Goal: Task Accomplishment & Management: Use online tool/utility

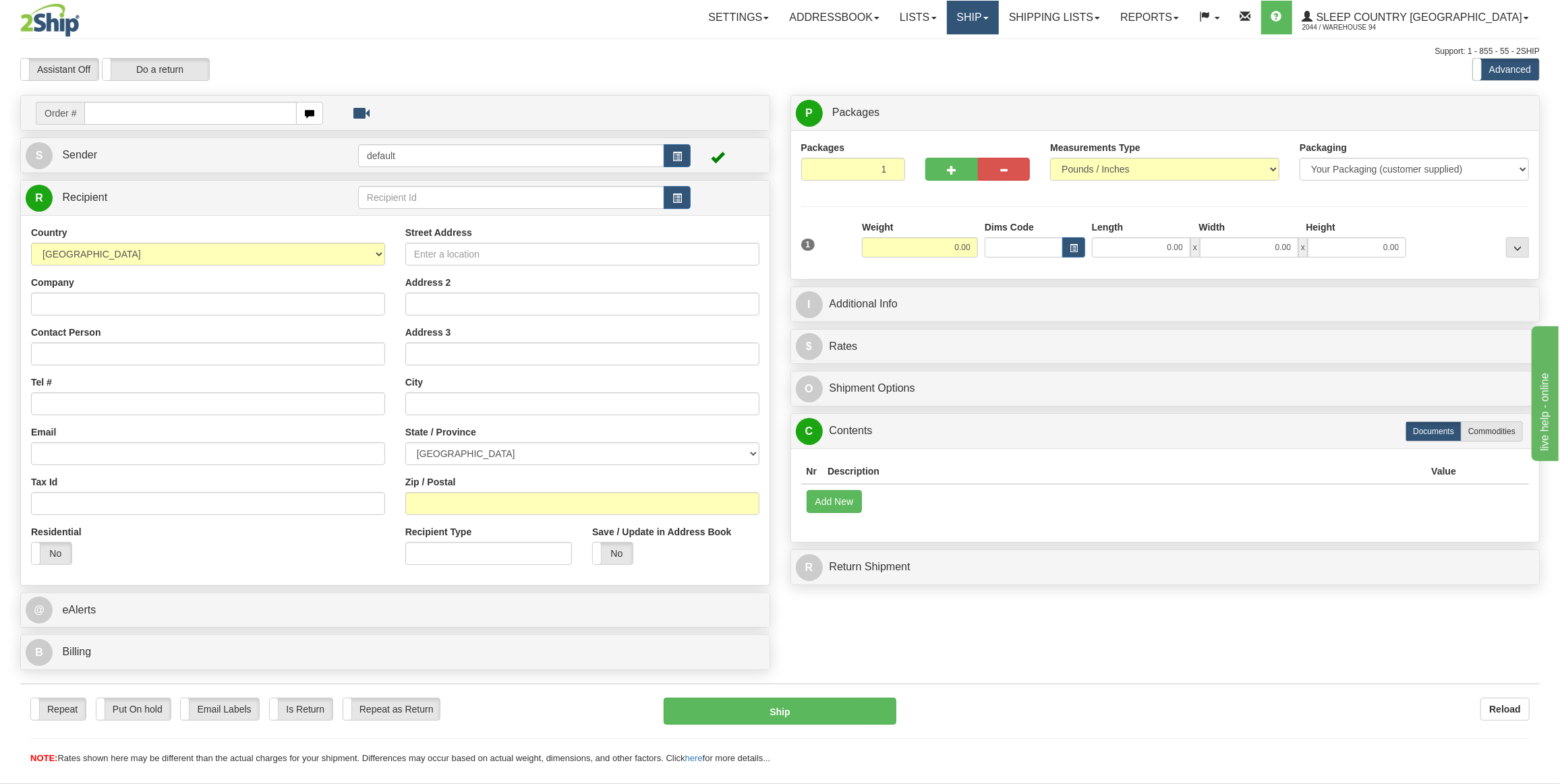
click at [999, 17] on link "Ship" at bounding box center [973, 17] width 52 height 34
click at [998, 46] on link "Ship Screen" at bounding box center [937, 48] width 122 height 17
click at [999, 22] on link "Ship" at bounding box center [973, 17] width 52 height 34
click at [985, 61] on span "OnHold / Order Queue" at bounding box center [937, 65] width 95 height 11
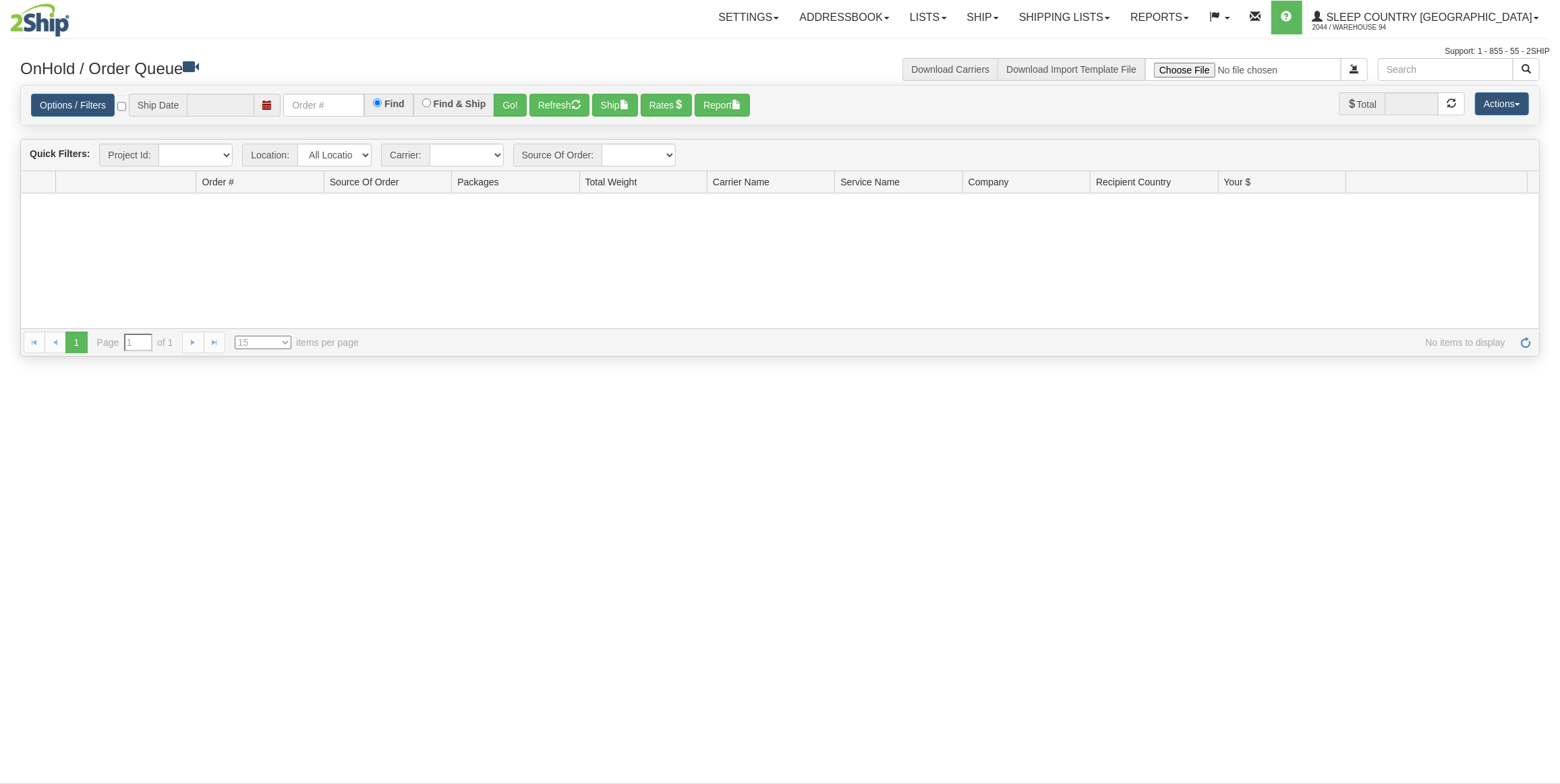
type input "[DATE]"
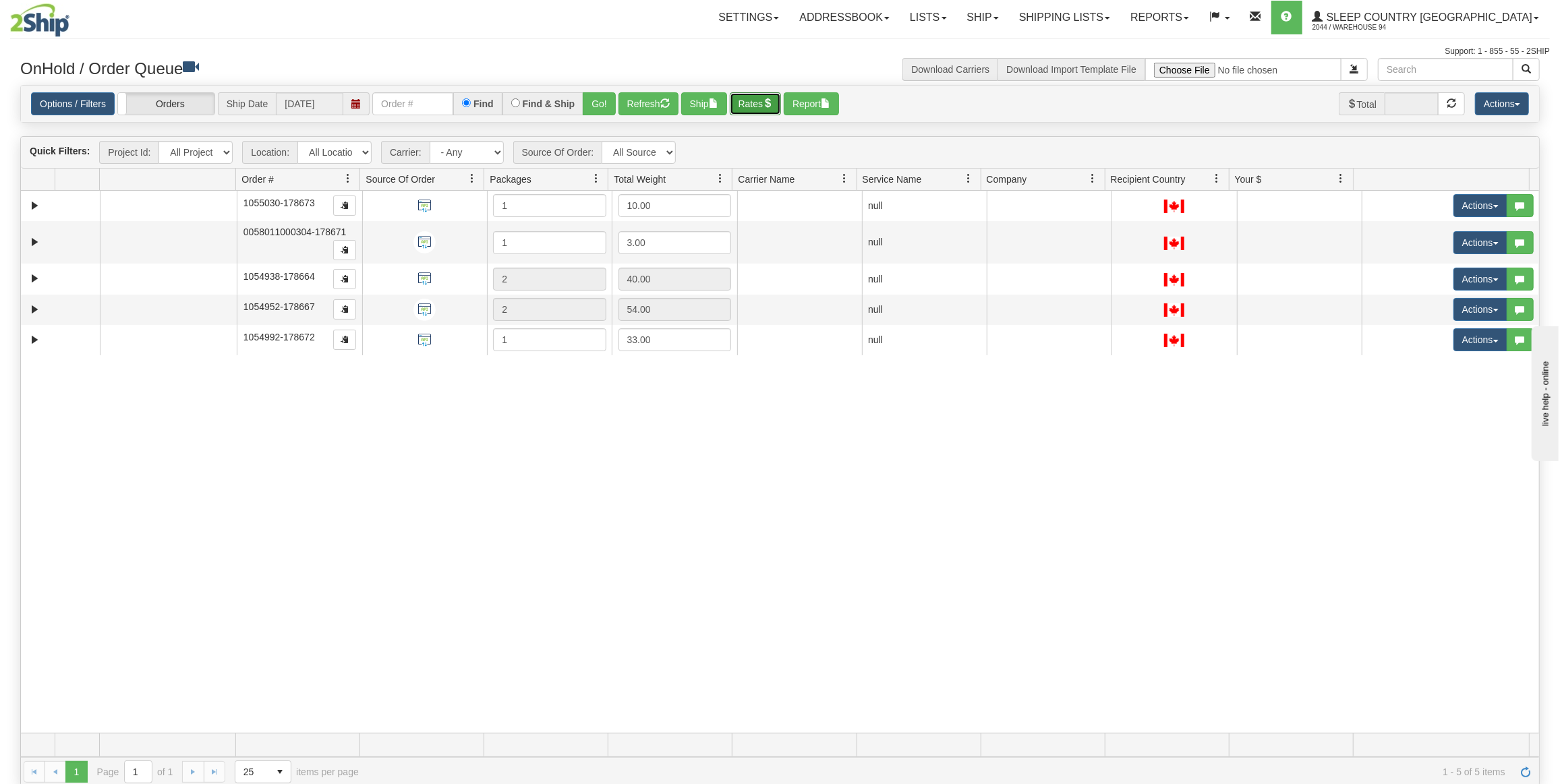
click at [767, 104] on span "button" at bounding box center [768, 103] width 10 height 10
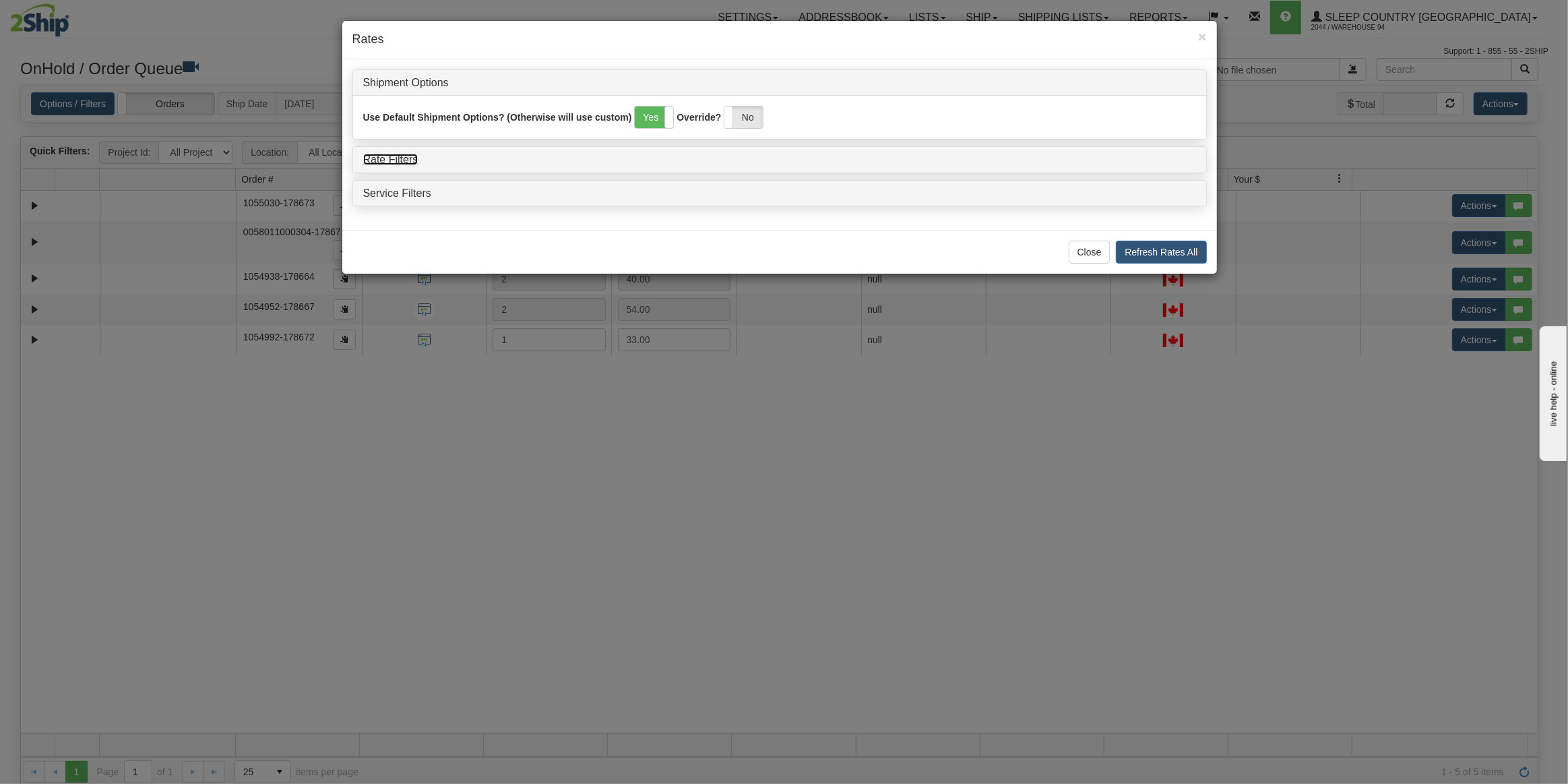
click at [384, 160] on link "Rate Filters" at bounding box center [391, 159] width 55 height 11
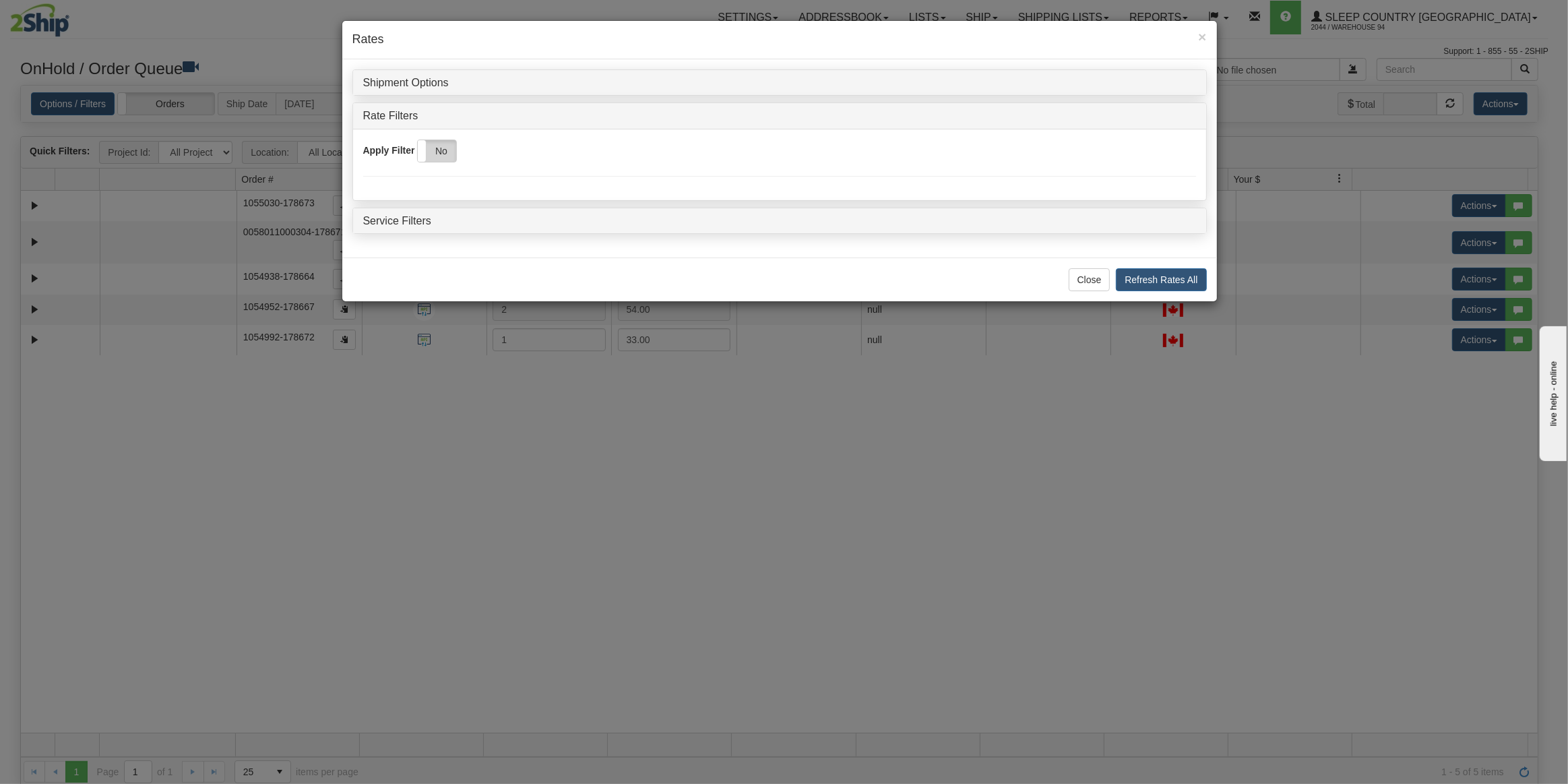
click at [438, 160] on label "No" at bounding box center [437, 150] width 39 height 21
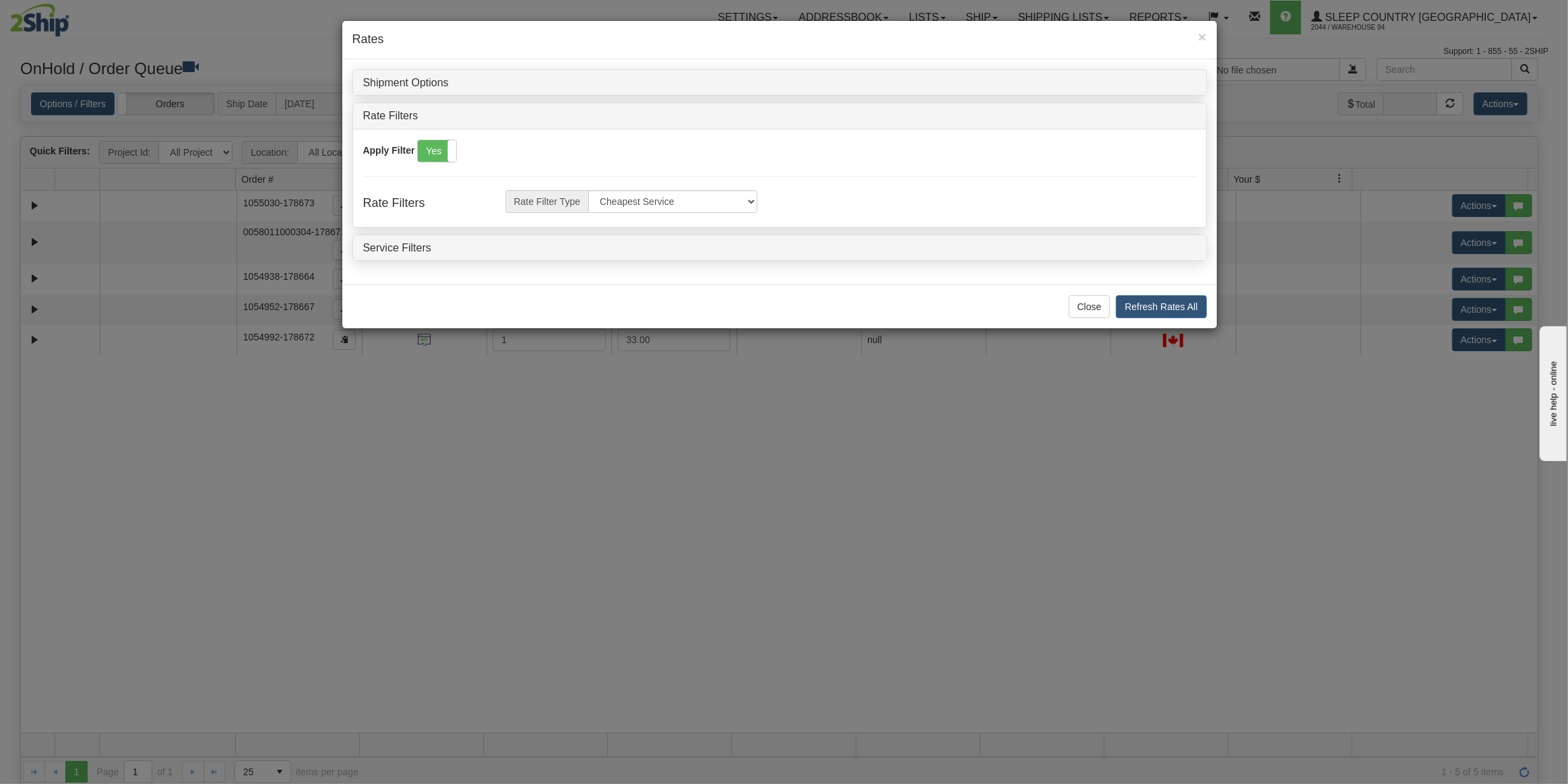
click at [469, 143] on div "Apply Filter Yes No" at bounding box center [780, 150] width 833 height 23
click at [1185, 308] on button "Refresh Rates All" at bounding box center [1161, 306] width 90 height 23
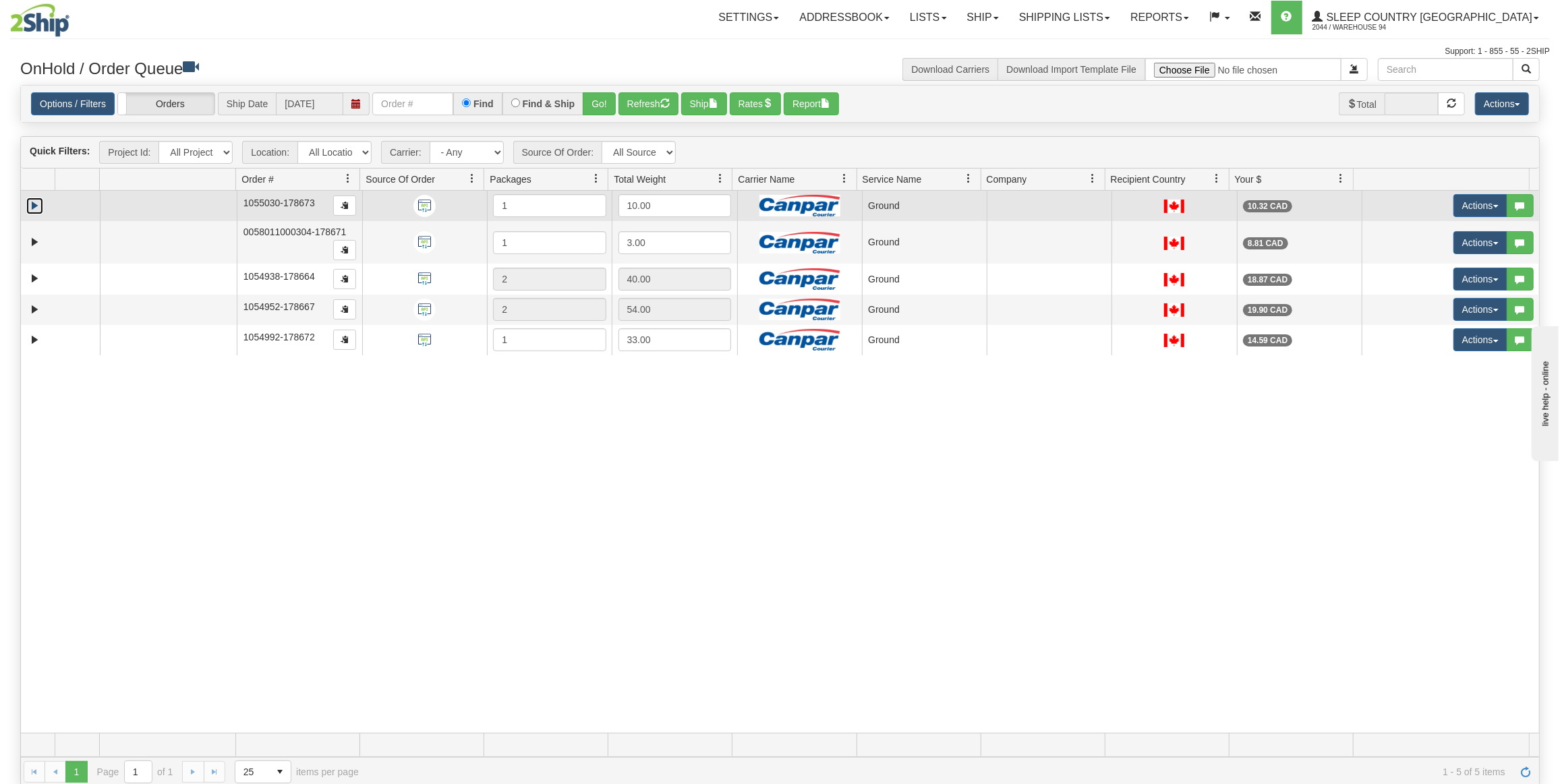
click at [31, 202] on link "Expand" at bounding box center [34, 205] width 17 height 17
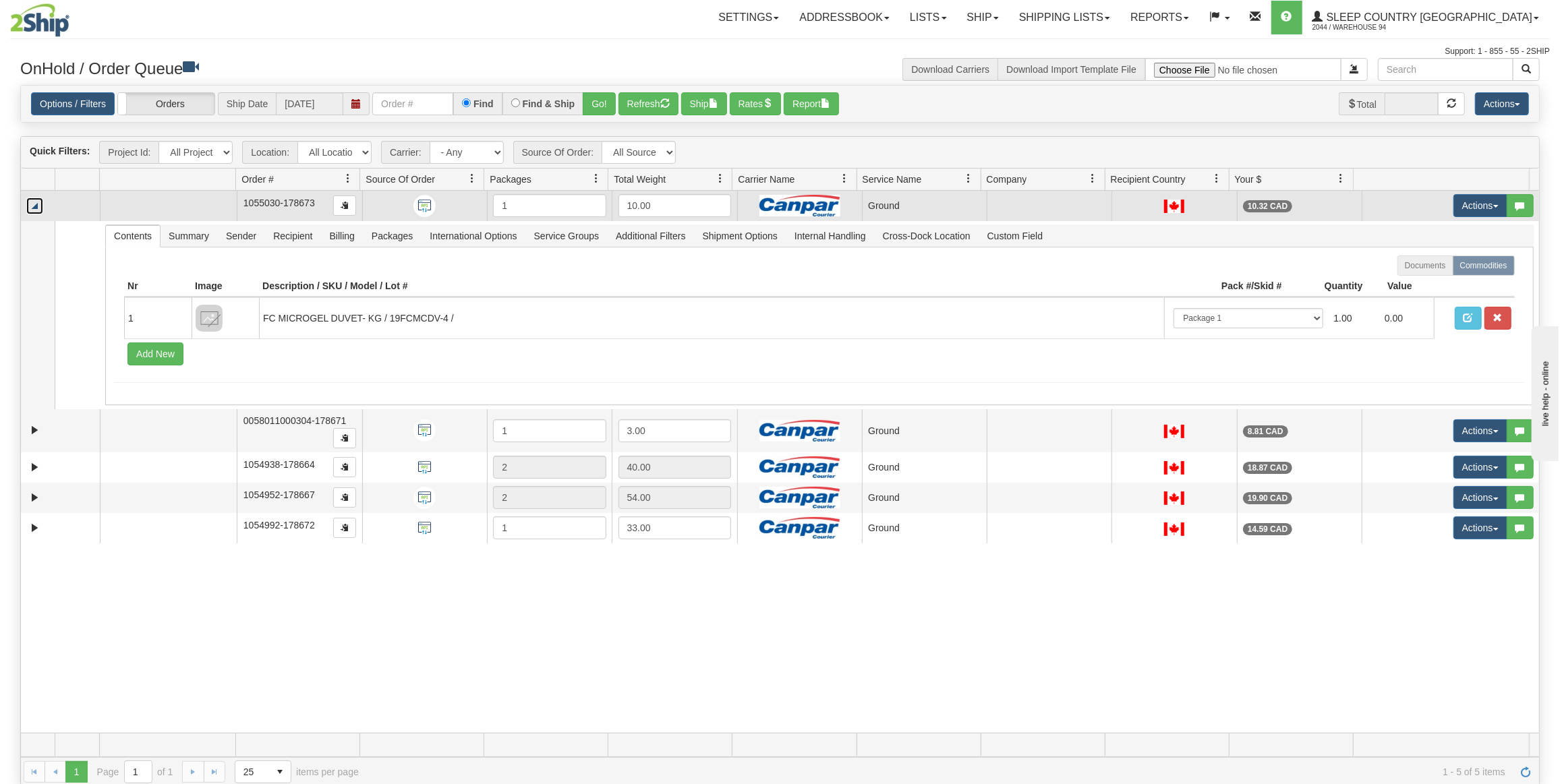
click at [32, 202] on link "Collapse" at bounding box center [34, 205] width 17 height 17
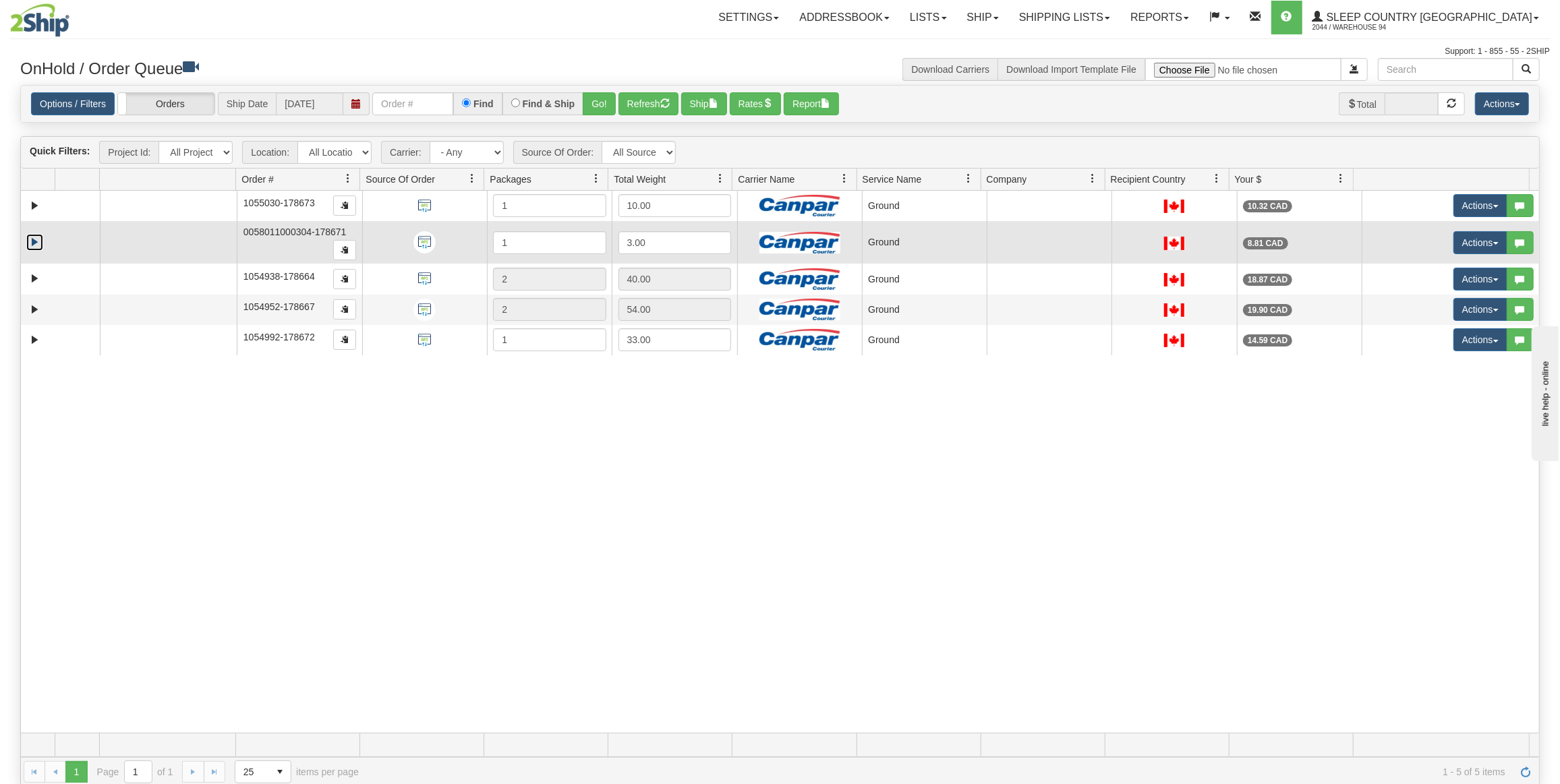
click at [31, 242] on link "Expand" at bounding box center [34, 242] width 17 height 17
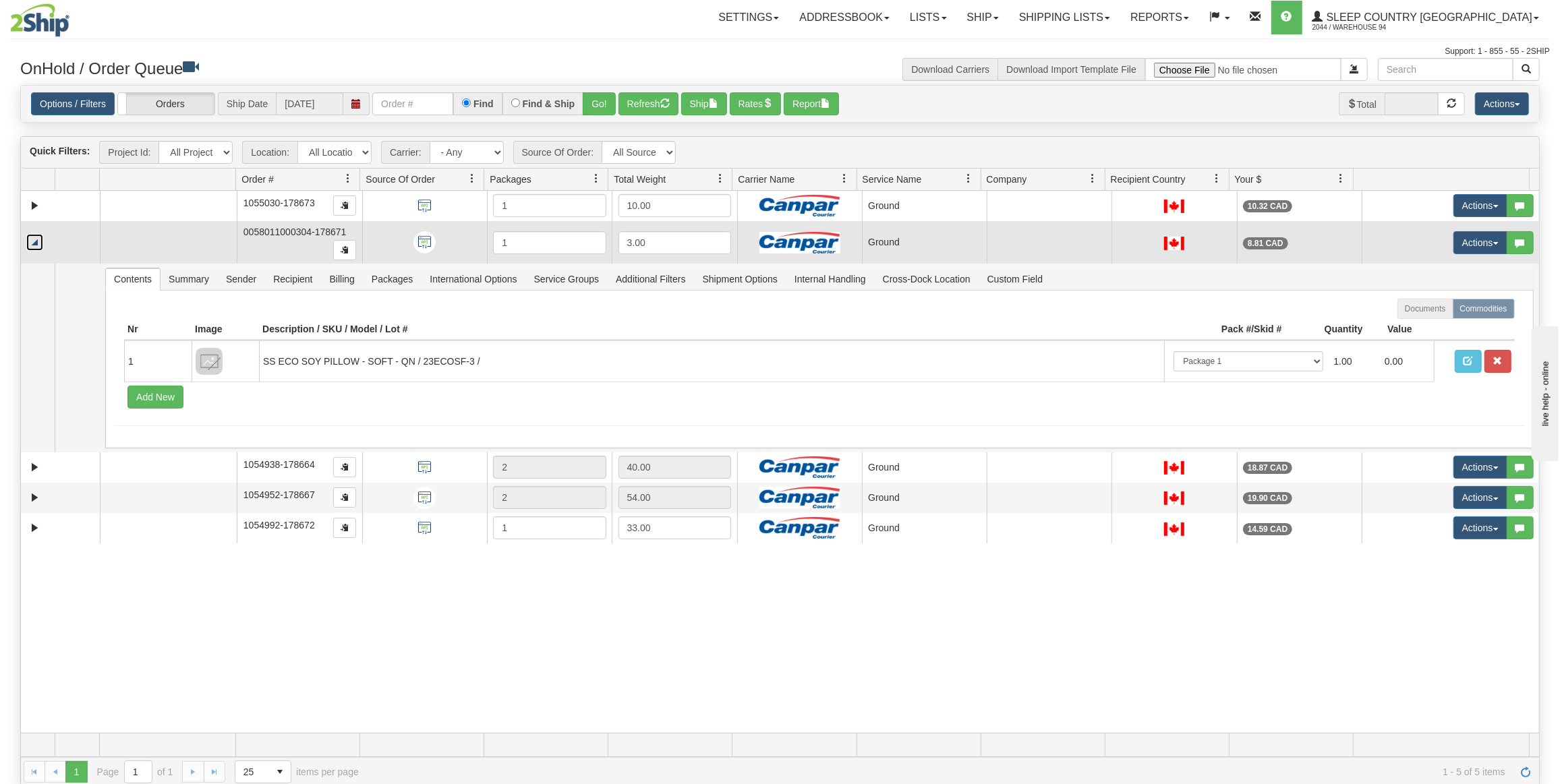
click at [31, 242] on link "Collapse" at bounding box center [34, 242] width 17 height 17
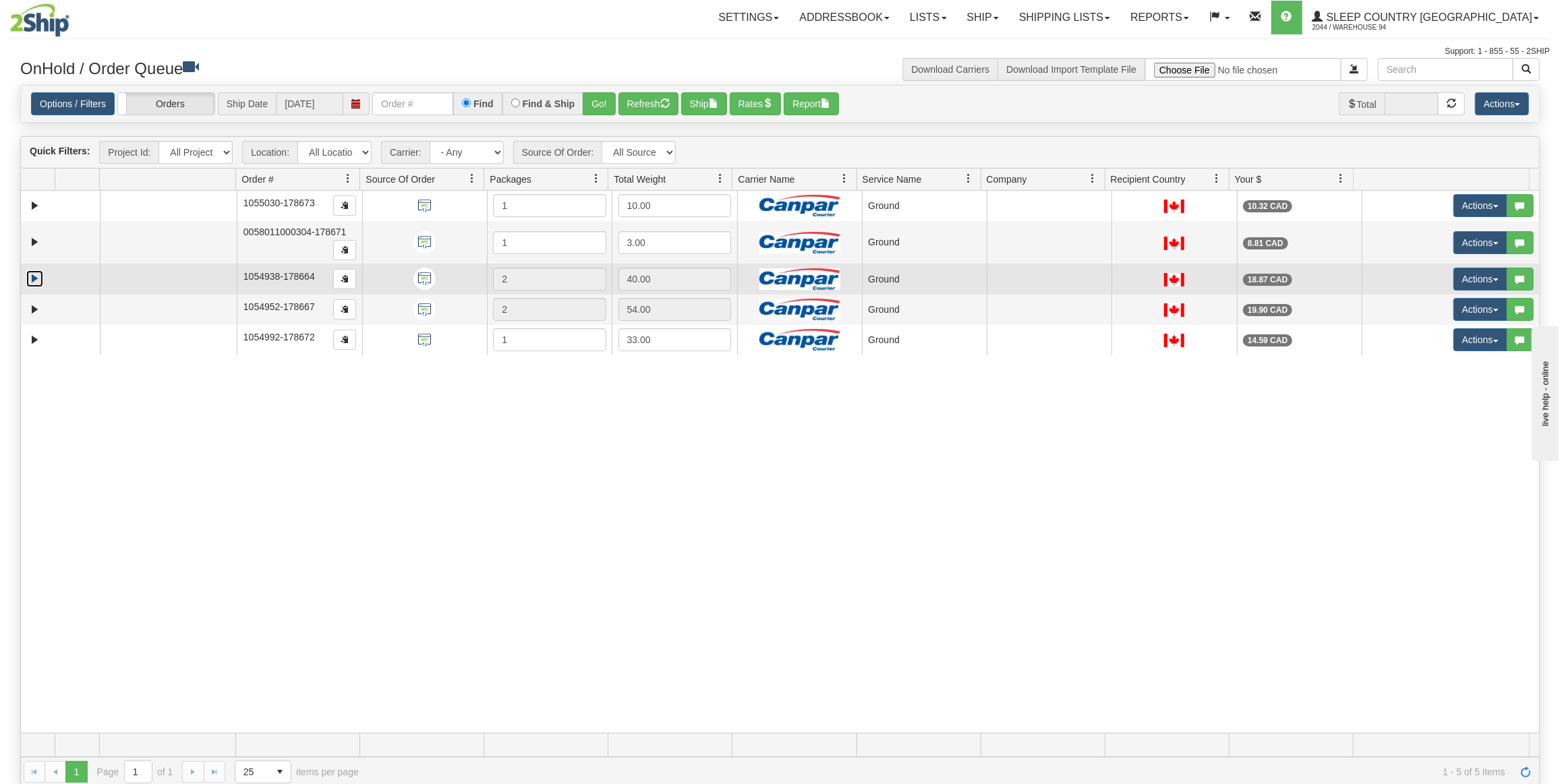
click at [32, 279] on link "Expand" at bounding box center [34, 278] width 17 height 17
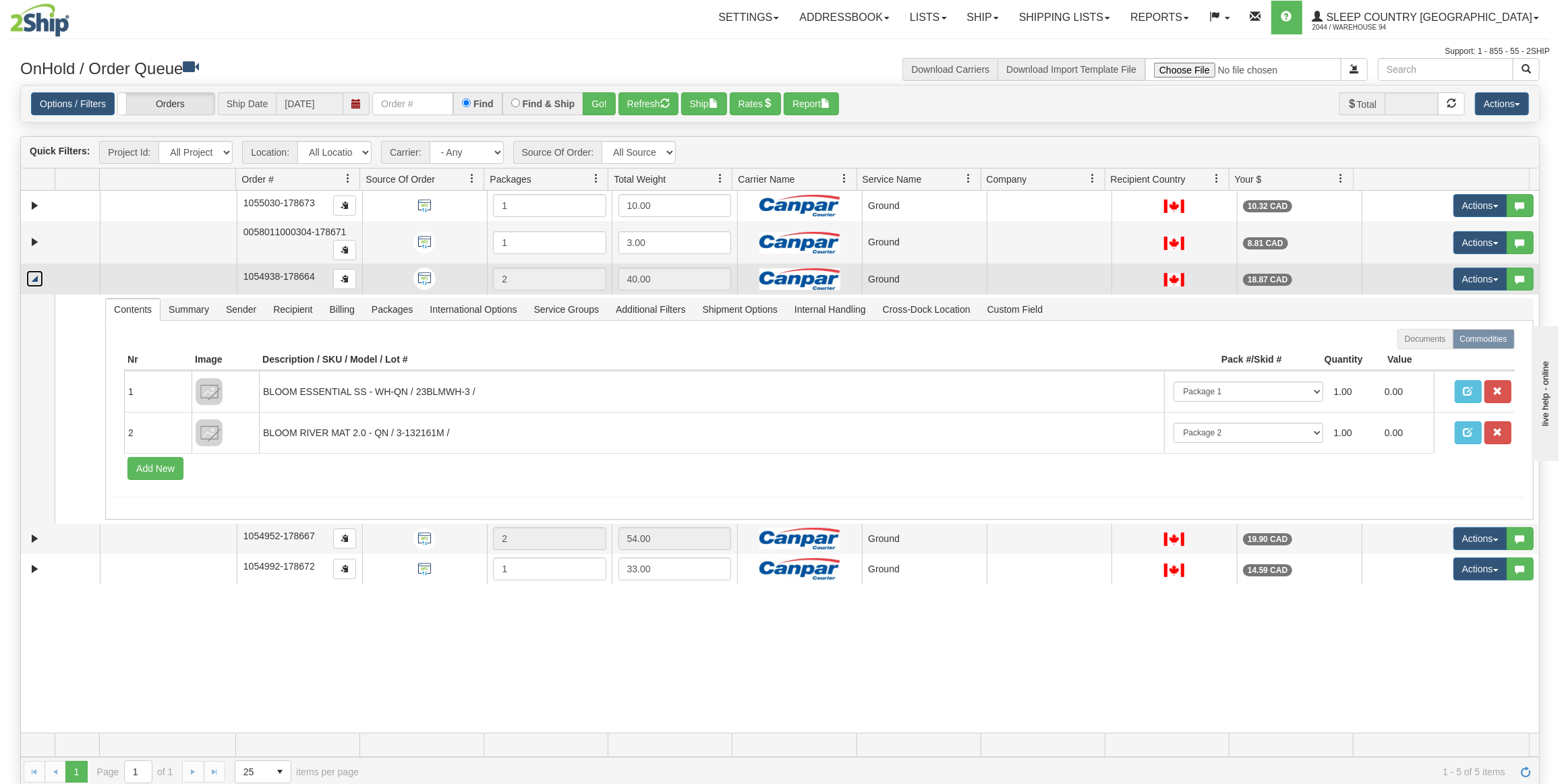
click at [32, 279] on link "Collapse" at bounding box center [34, 278] width 17 height 17
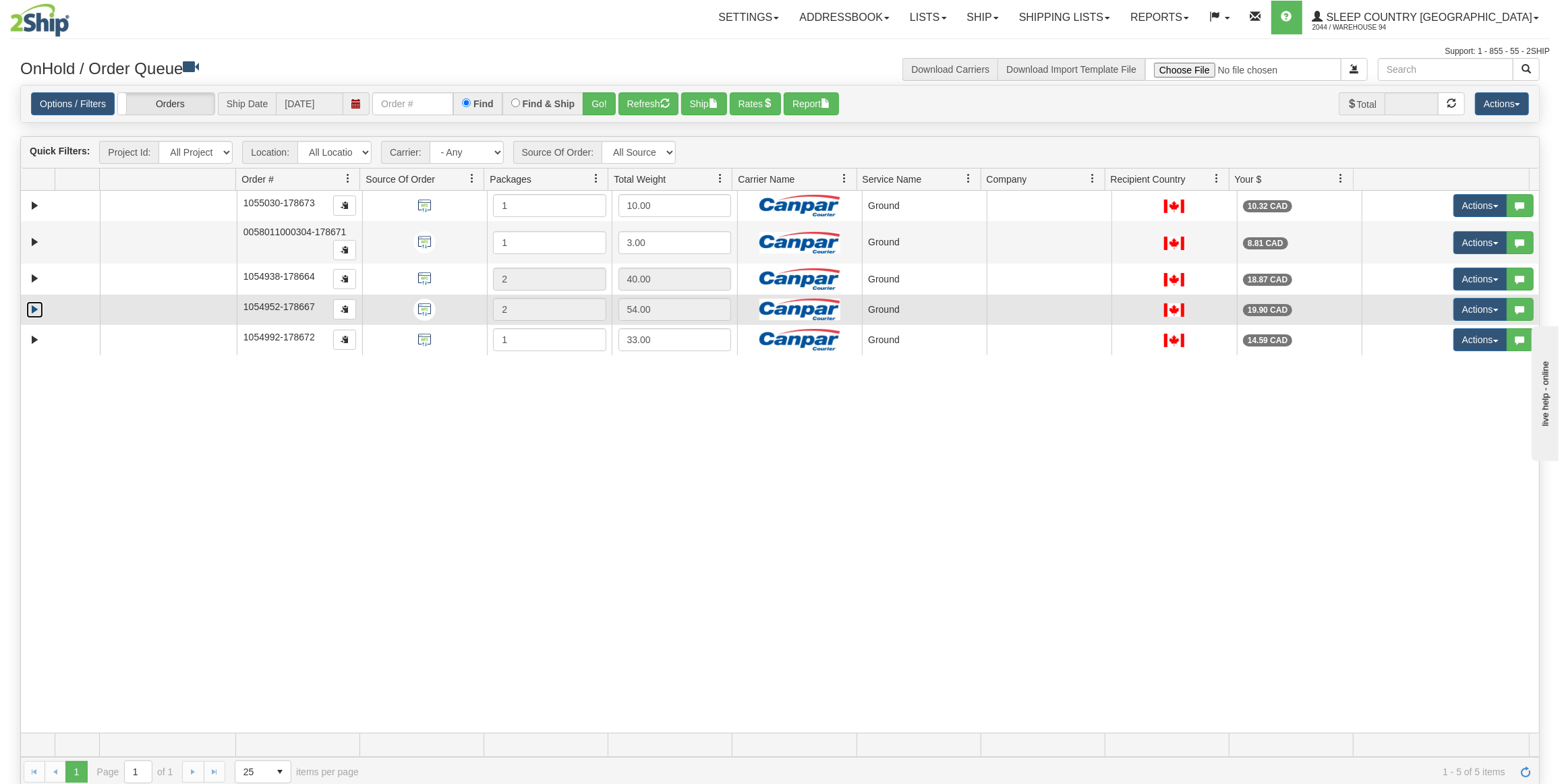
click at [31, 310] on link "Expand" at bounding box center [34, 310] width 17 height 17
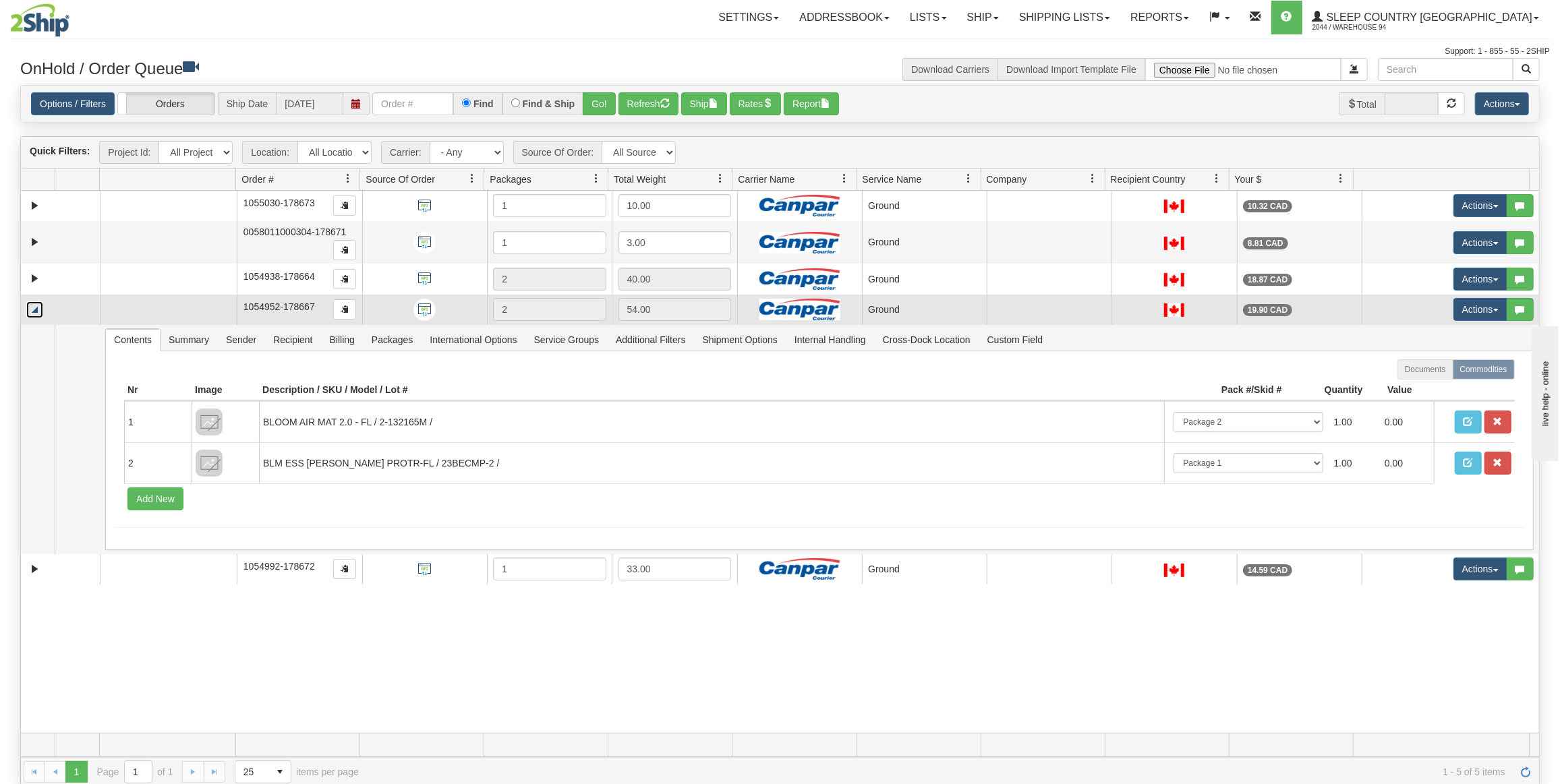
click at [31, 310] on link "Collapse" at bounding box center [34, 310] width 17 height 17
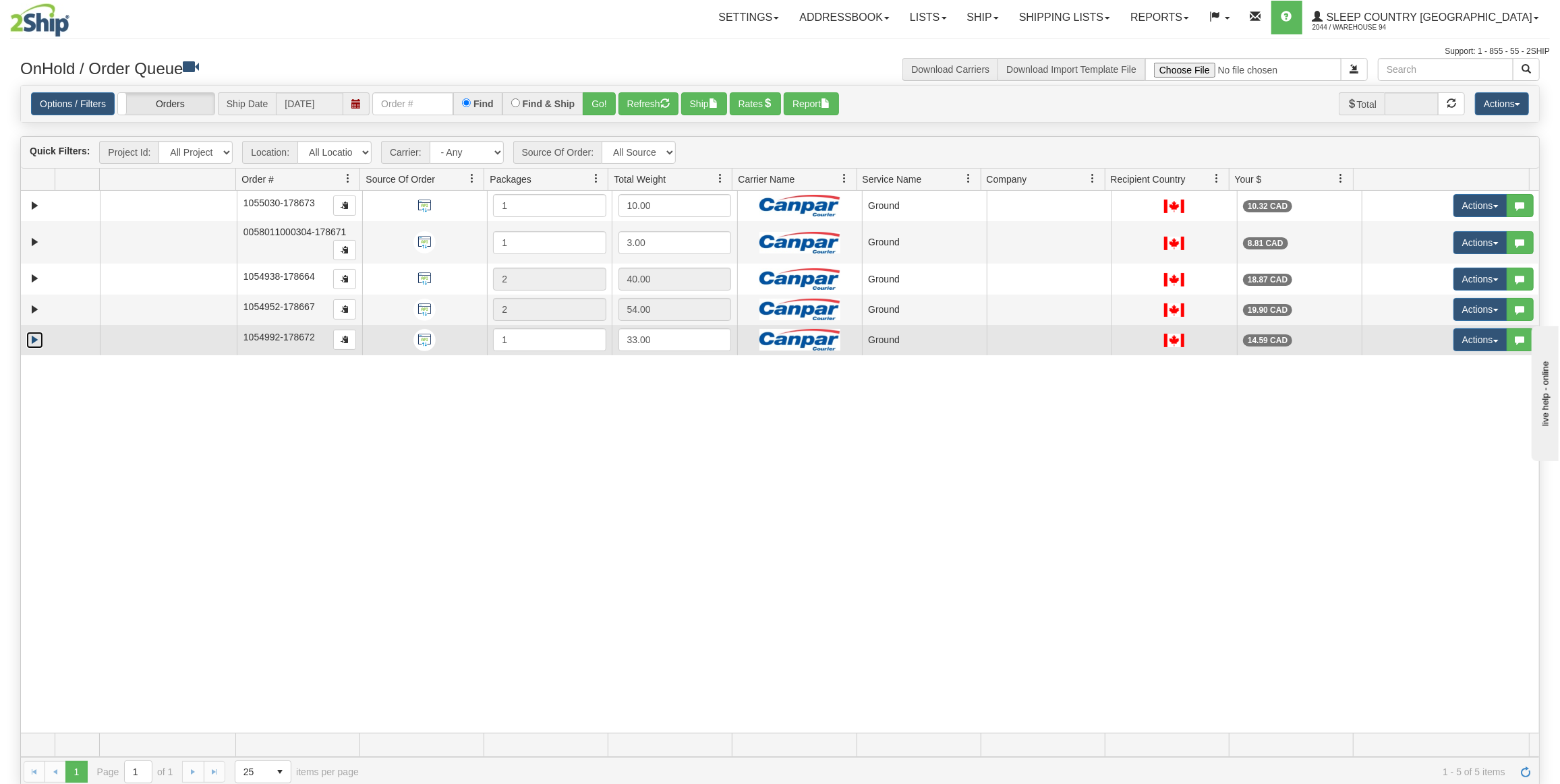
click at [34, 333] on link "Expand" at bounding box center [34, 340] width 17 height 17
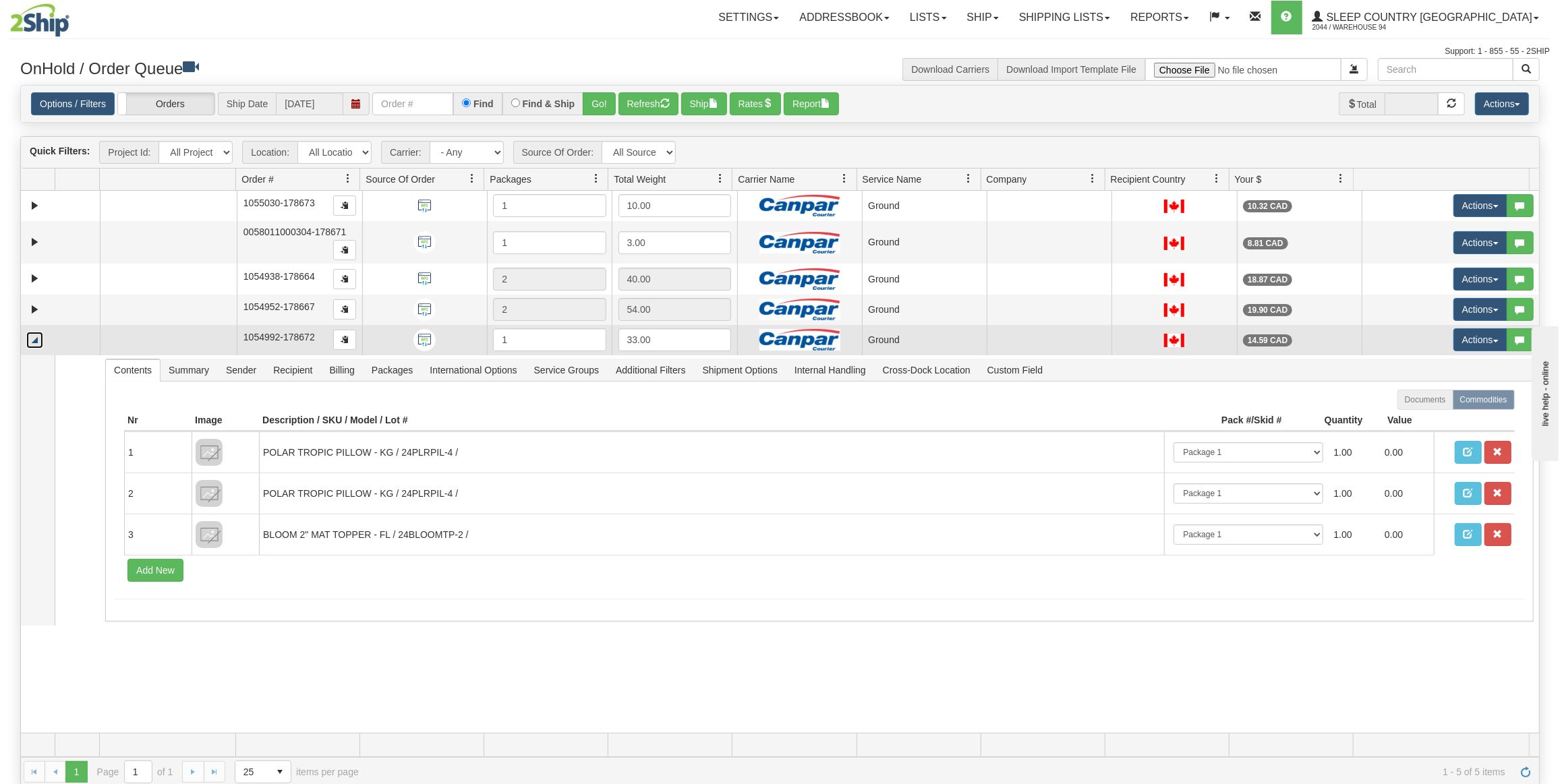
click at [32, 333] on link "Collapse" at bounding box center [34, 340] width 17 height 17
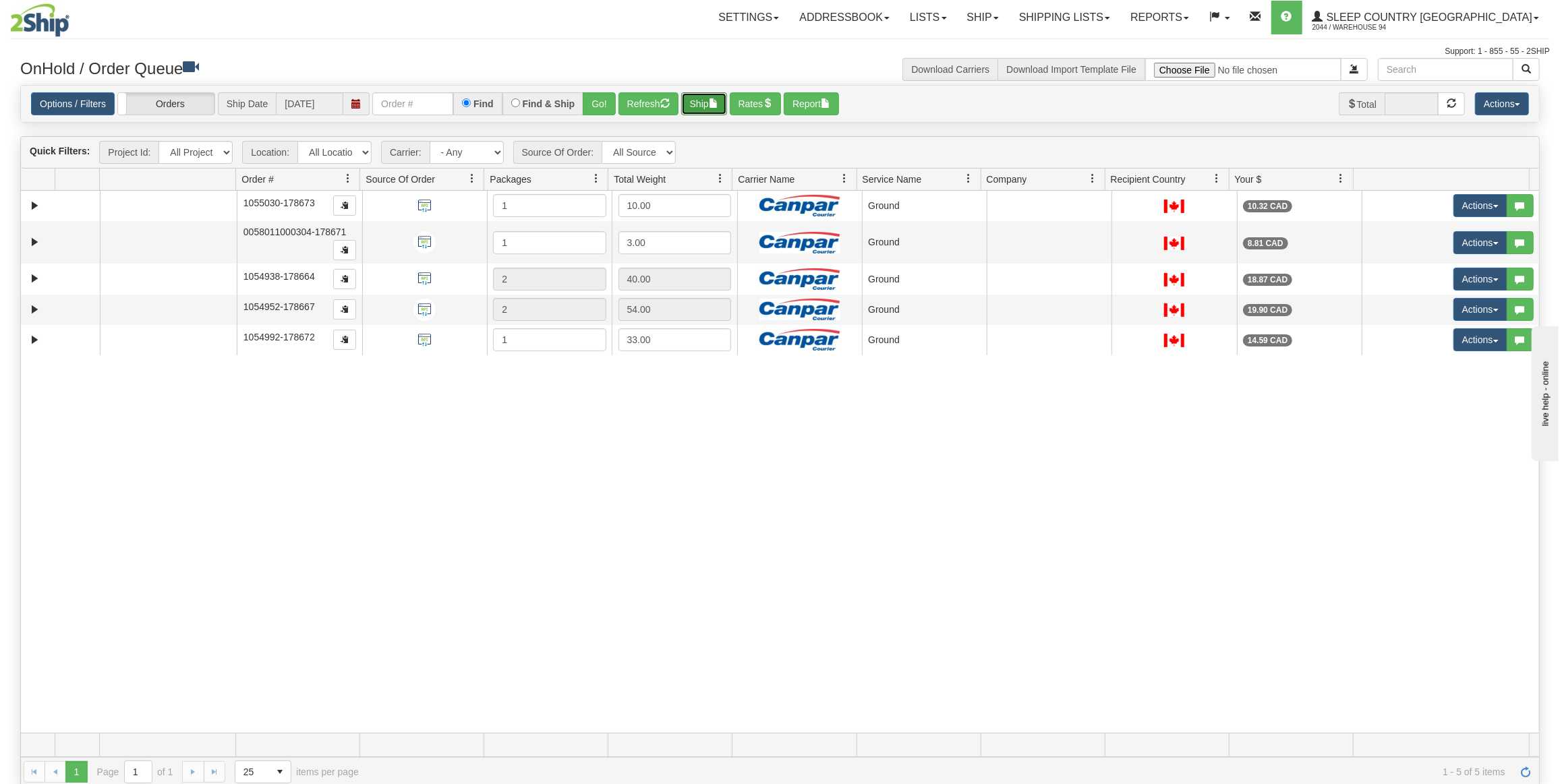
click at [705, 97] on button "Ship" at bounding box center [704, 104] width 46 height 23
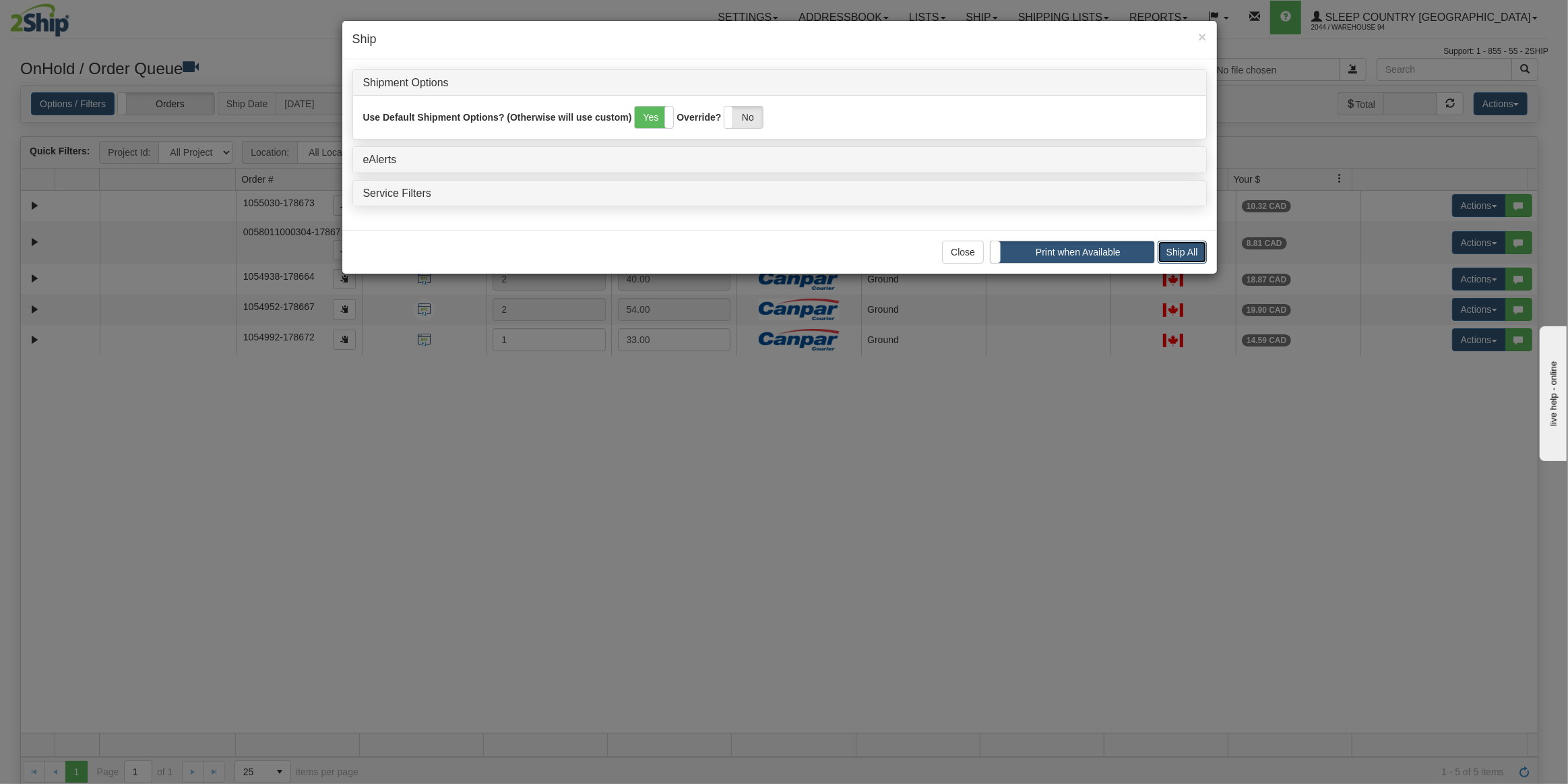
click at [1168, 252] on button "Ship All" at bounding box center [1183, 252] width 49 height 23
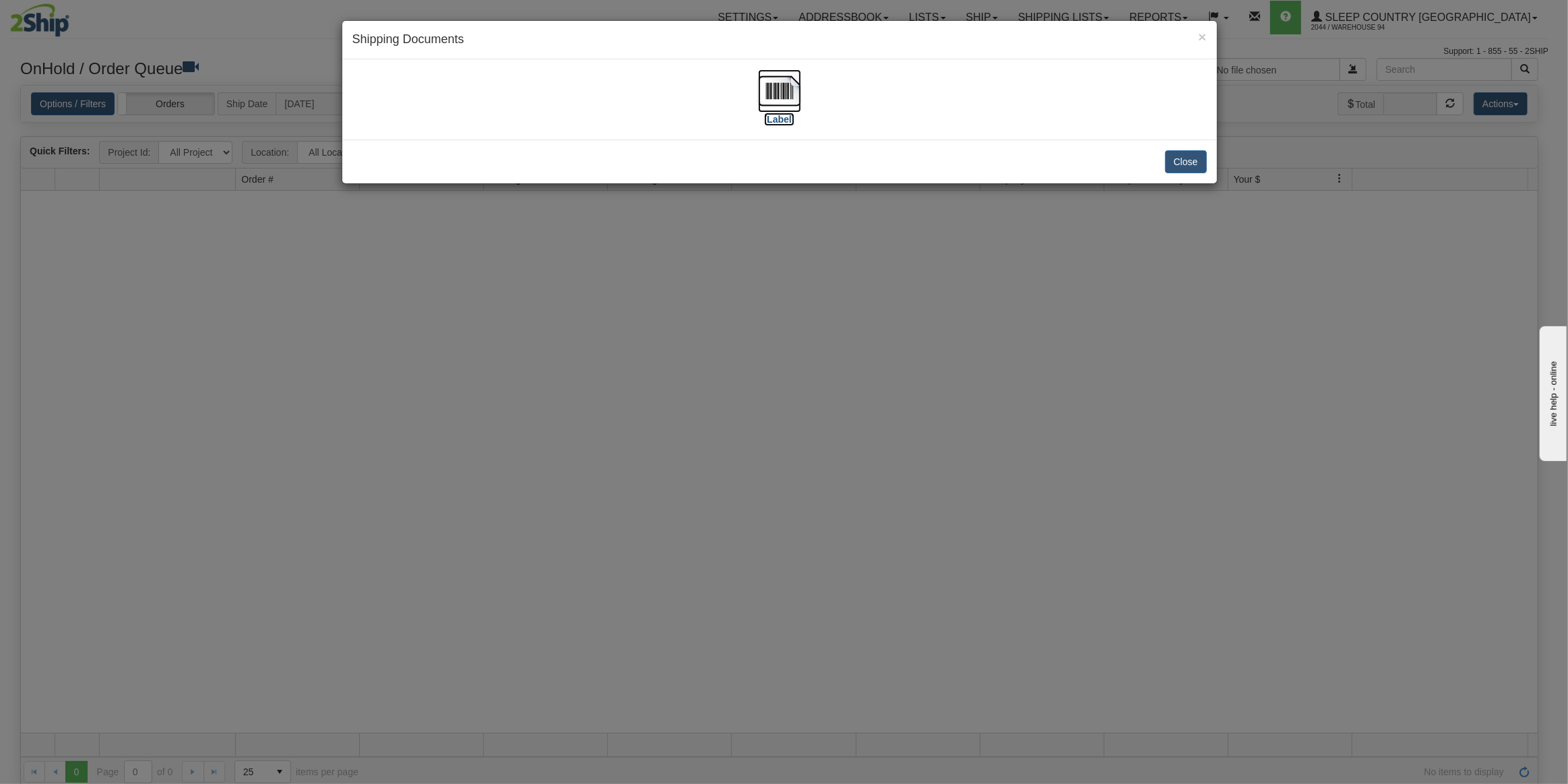
click at [776, 102] on img at bounding box center [780, 91] width 43 height 43
